Goal: Information Seeking & Learning: Learn about a topic

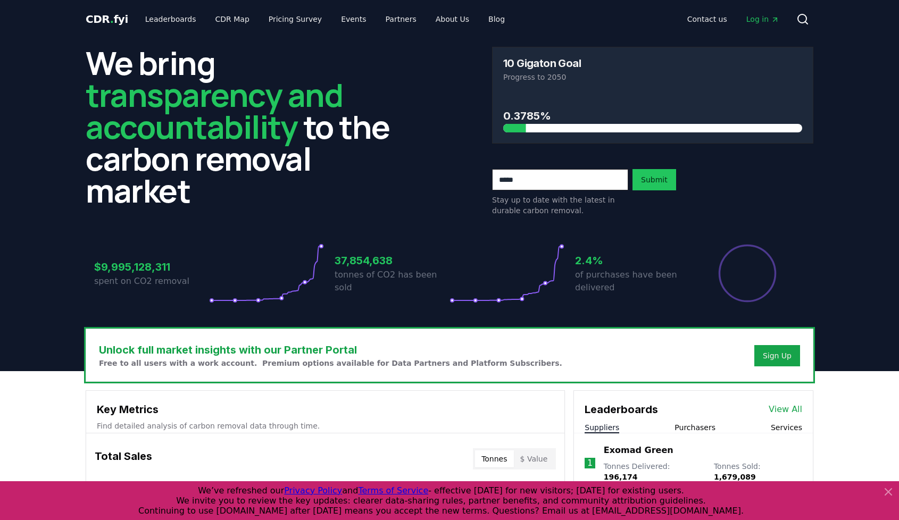
click at [762, 19] on span "Log in" at bounding box center [762, 19] width 33 height 11
click at [282, 83] on span "transparency and accountability" at bounding box center [214, 111] width 257 height 76
click at [275, 20] on link "Pricing Survey" at bounding box center [295, 19] width 70 height 19
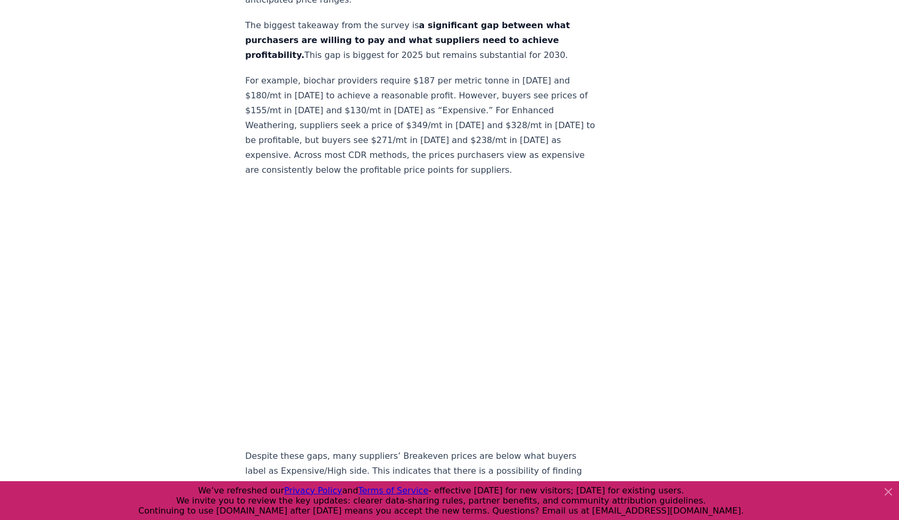
scroll to position [724, 0]
